Goal: Find specific page/section: Find specific page/section

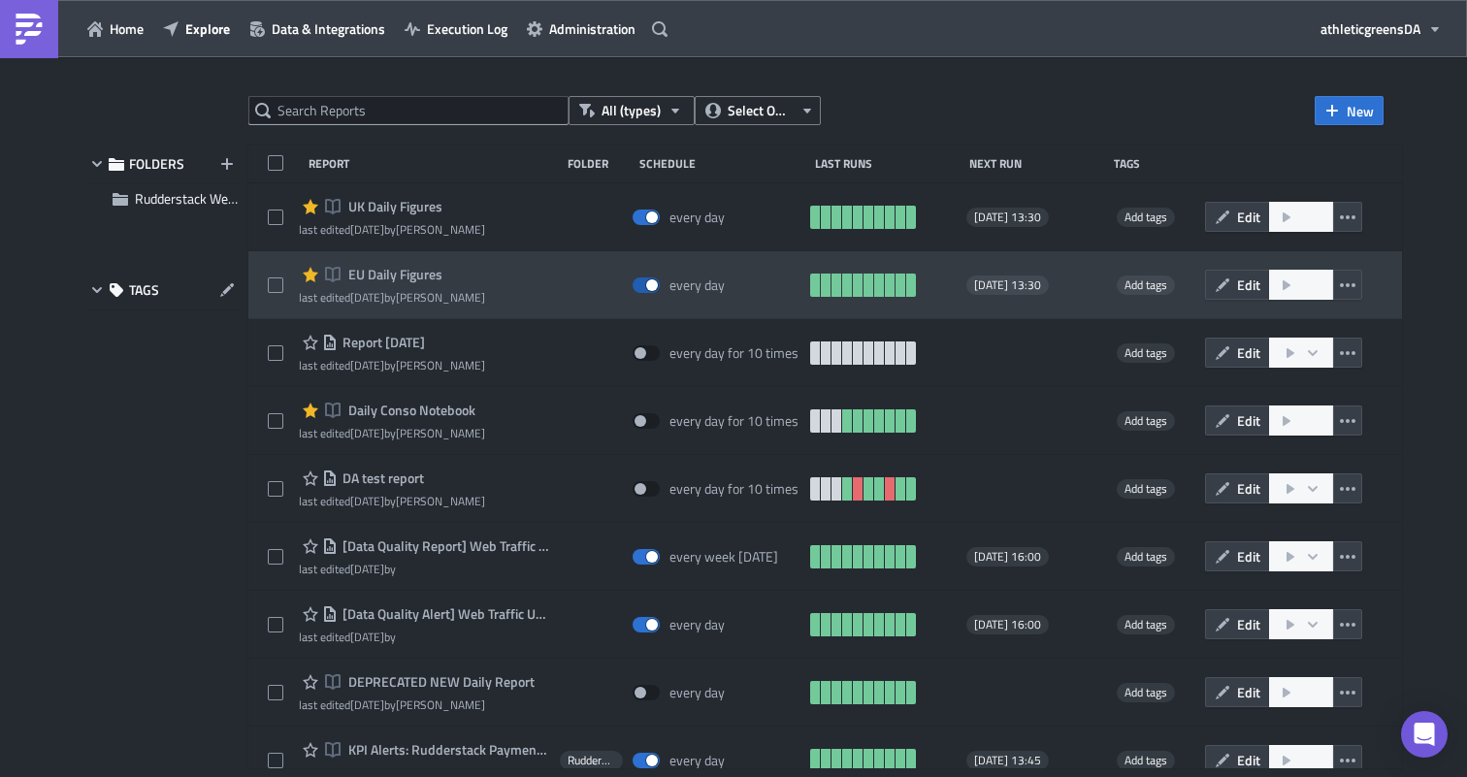
click at [660, 281] on span at bounding box center [646, 285] width 27 height 16
click at [649, 281] on input "checkbox" at bounding box center [642, 285] width 13 height 13
checkbox input "false"
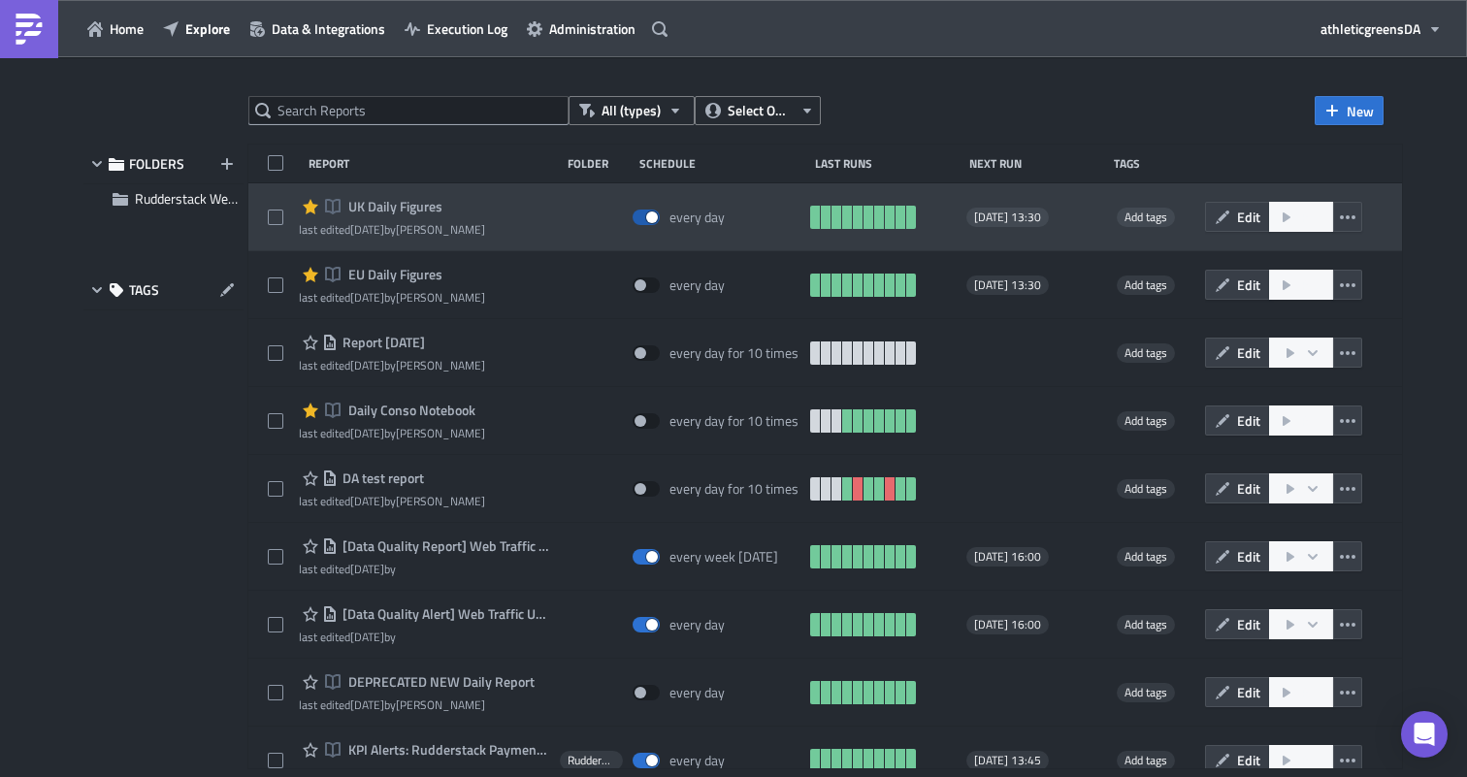
click at [660, 214] on span at bounding box center [646, 218] width 27 height 16
click at [649, 214] on input "checkbox" at bounding box center [642, 218] width 13 height 13
checkbox input "false"
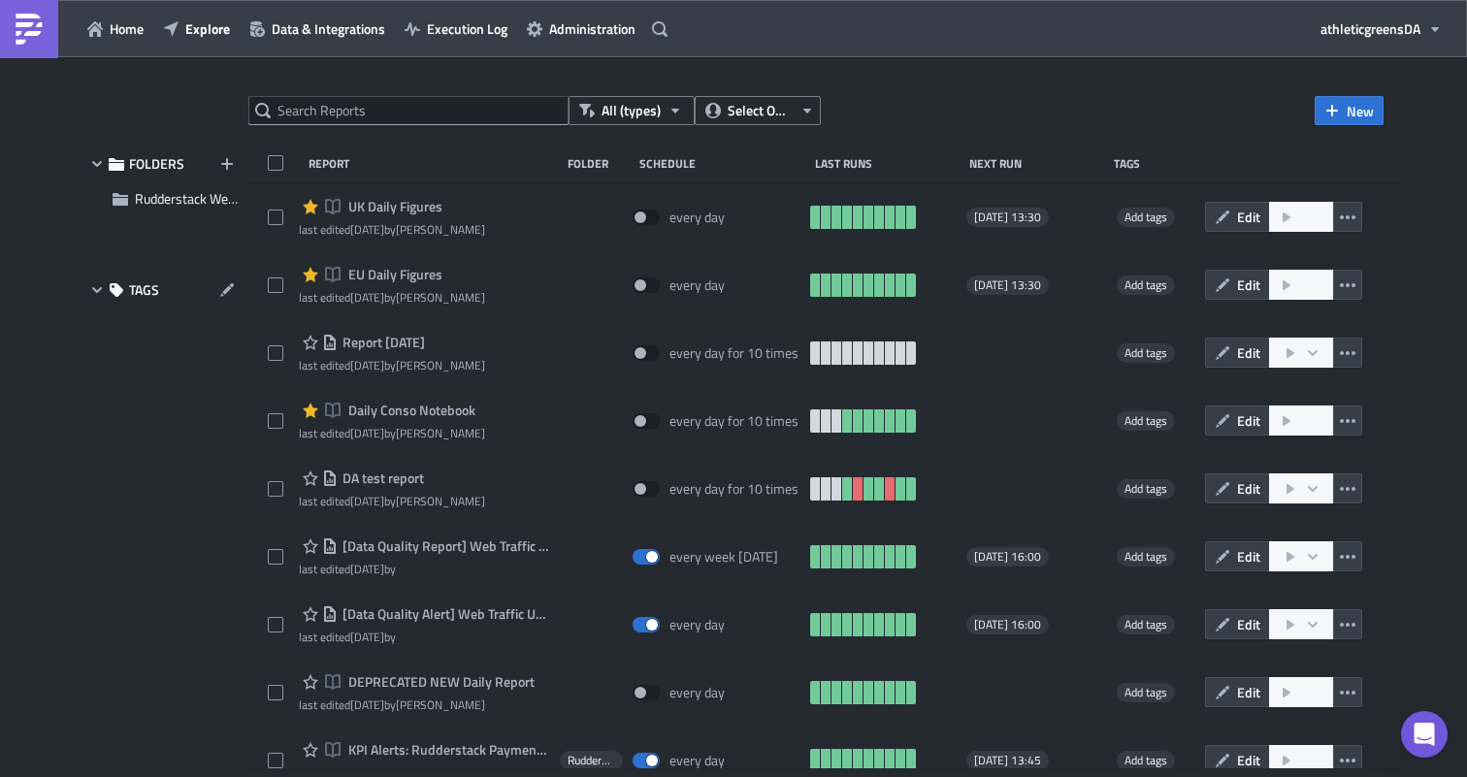
click at [1038, 117] on div "All (types) Select Owner New" at bounding box center [815, 110] width 1135 height 29
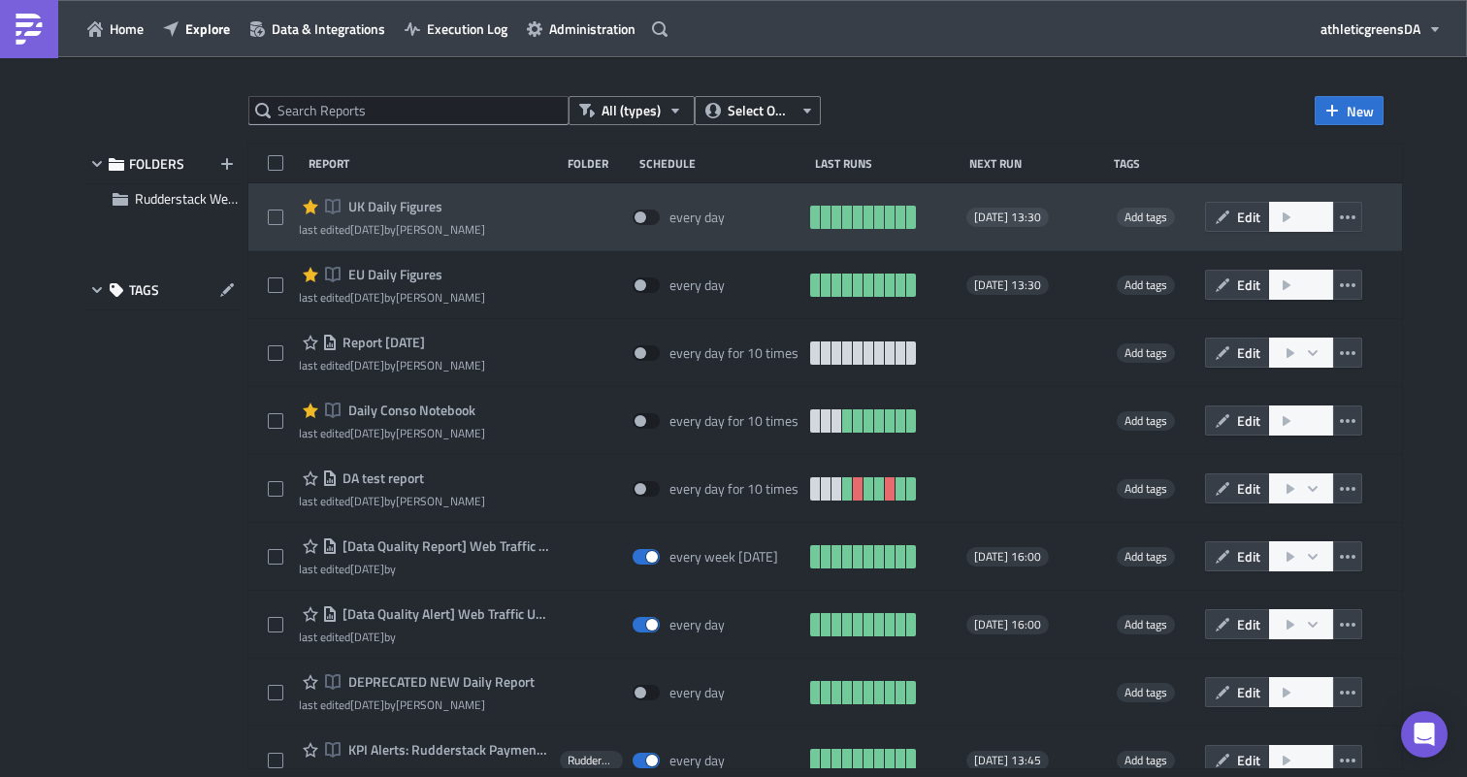
click at [418, 206] on span "UK Daily Figures" at bounding box center [392, 206] width 99 height 17
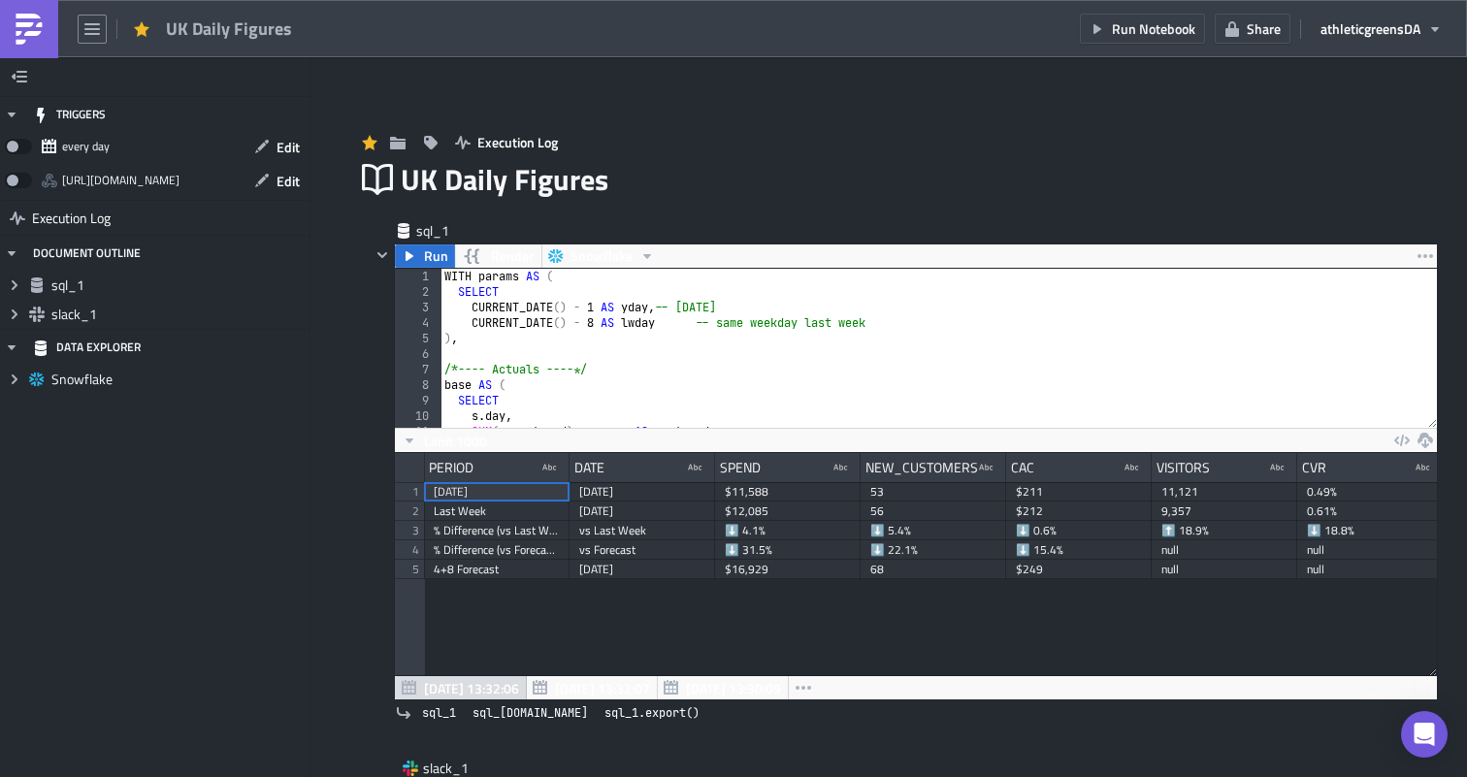
scroll to position [222, 1042]
